Goal: Task Accomplishment & Management: Manage account settings

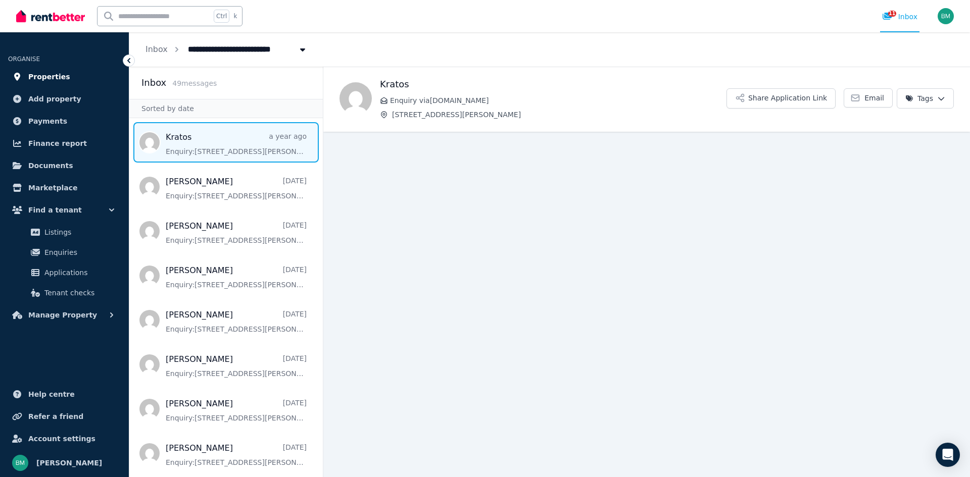
click at [56, 75] on span "Properties" at bounding box center [49, 77] width 42 height 12
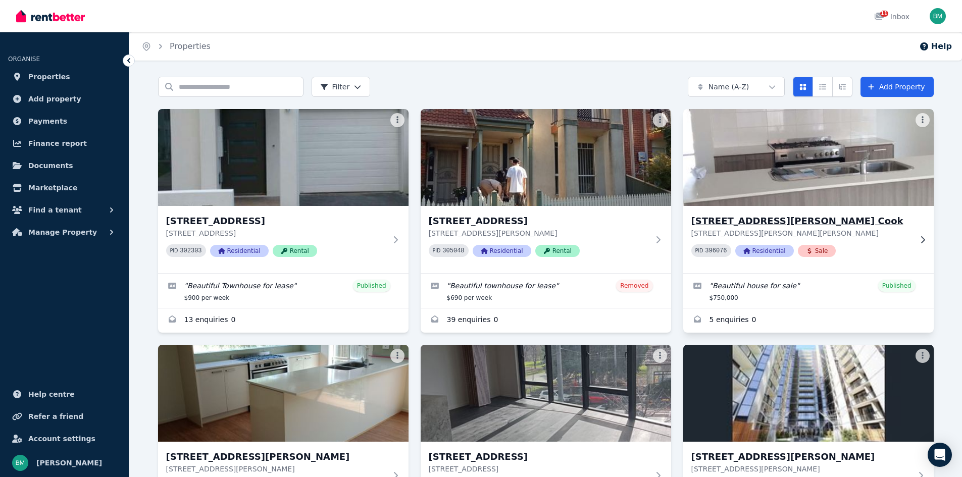
click at [797, 161] on img at bounding box center [808, 158] width 263 height 102
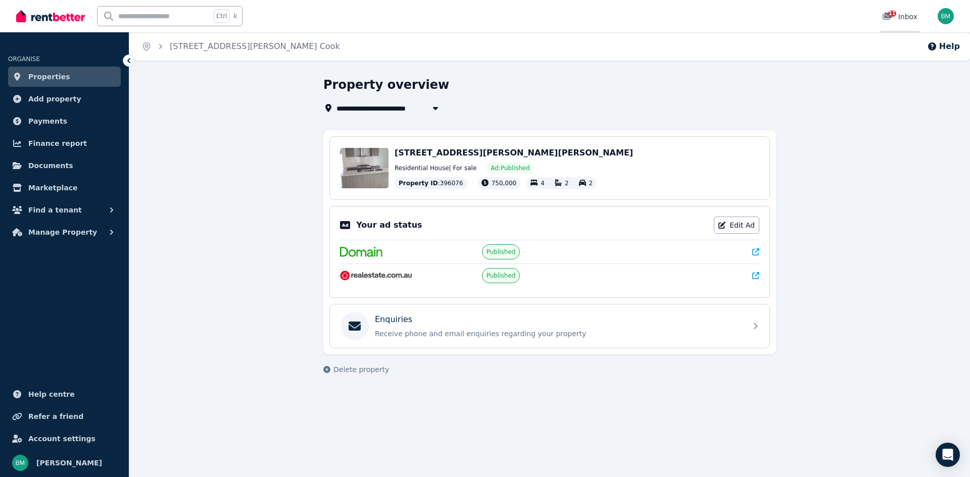
click at [896, 13] on span "11" at bounding box center [892, 14] width 8 height 6
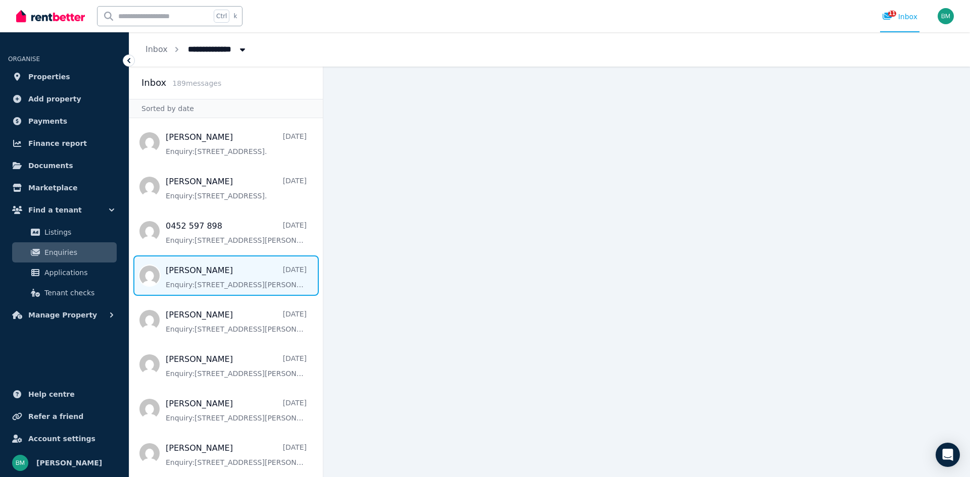
click at [200, 276] on span "Message list" at bounding box center [226, 276] width 194 height 40
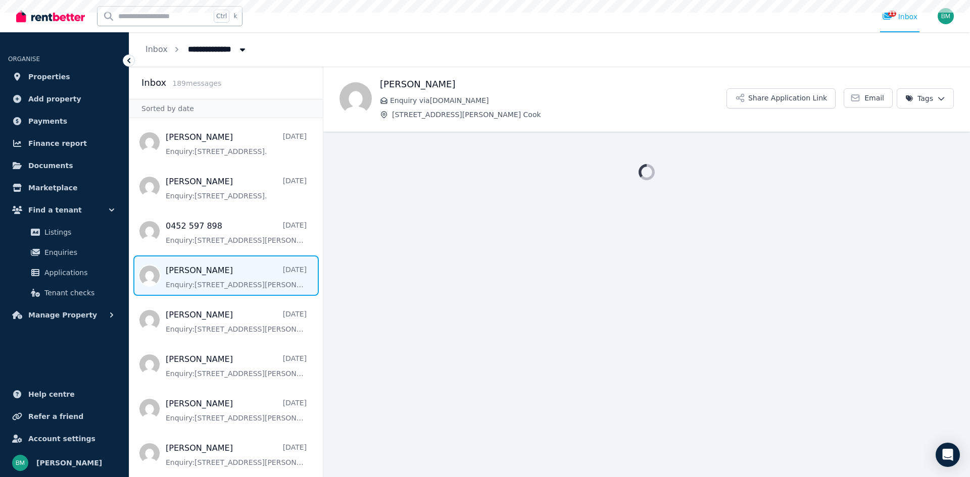
click at [200, 276] on span "Message list" at bounding box center [226, 276] width 194 height 40
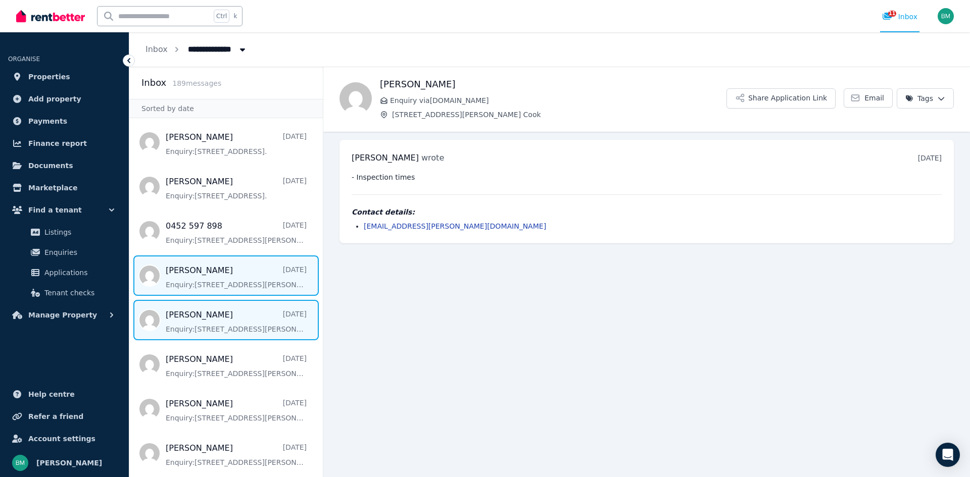
click at [188, 313] on span "Message list" at bounding box center [226, 320] width 194 height 40
